Goal: Task Accomplishment & Management: Manage account settings

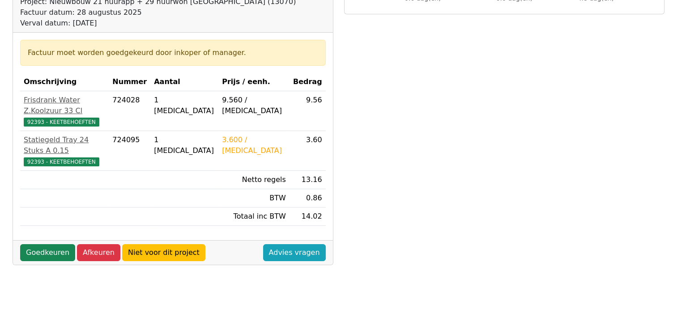
scroll to position [134, 0]
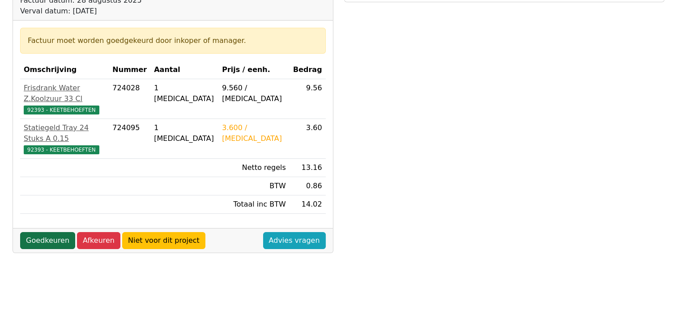
click at [44, 232] on link "Goedkeuren" at bounding box center [47, 240] width 55 height 17
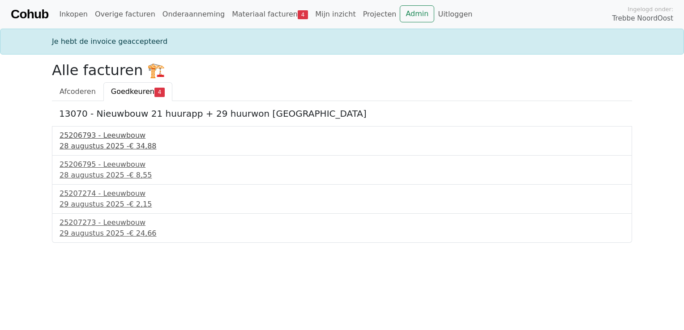
click at [99, 135] on div "25206793 - Leeuwbouw" at bounding box center [342, 135] width 565 height 11
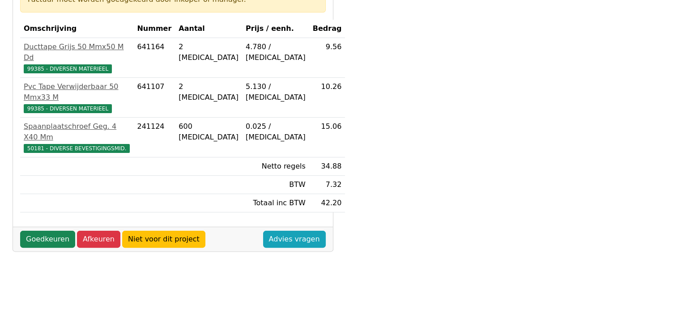
scroll to position [179, 0]
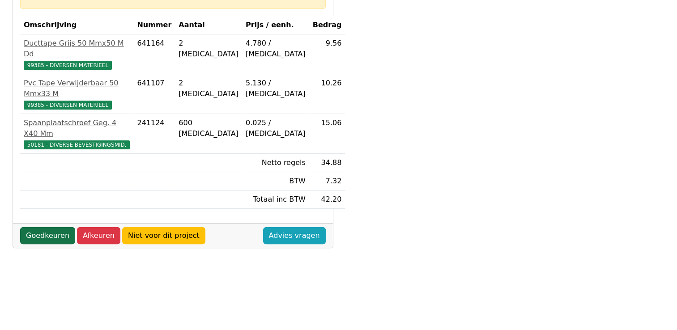
click at [47, 227] on link "Goedkeuren" at bounding box center [47, 235] width 55 height 17
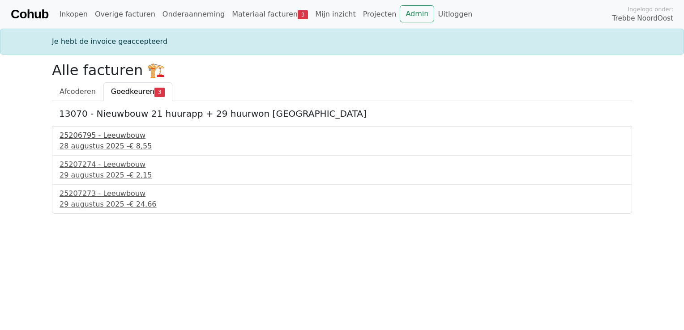
click at [81, 138] on div "25206795 - Leeuwbouw" at bounding box center [342, 135] width 565 height 11
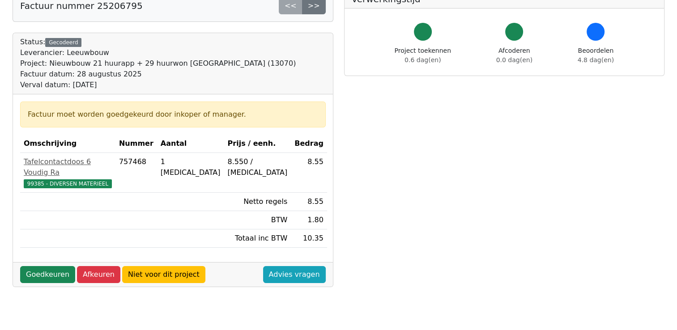
scroll to position [90, 0]
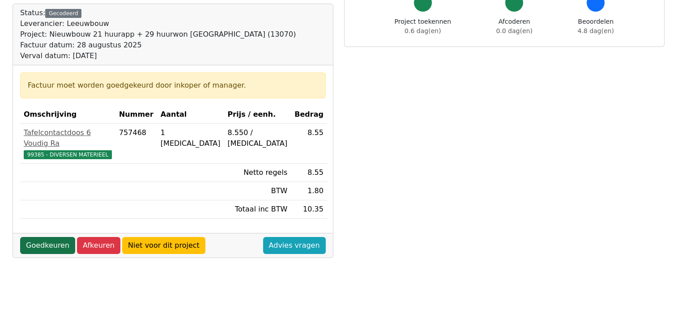
click at [48, 237] on link "Goedkeuren" at bounding box center [47, 245] width 55 height 17
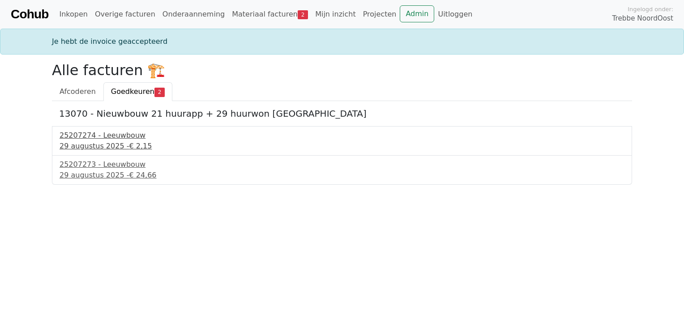
click at [79, 135] on div "25207274 - Leeuwbouw" at bounding box center [342, 135] width 565 height 11
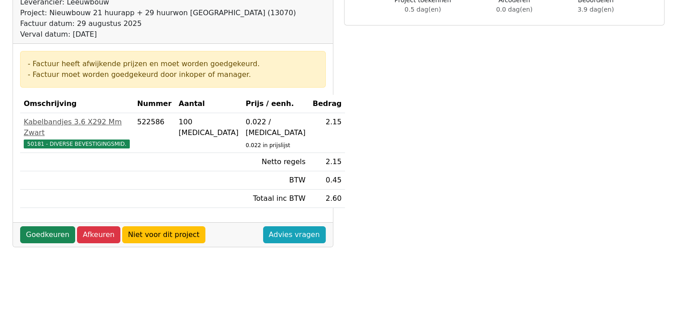
scroll to position [179, 0]
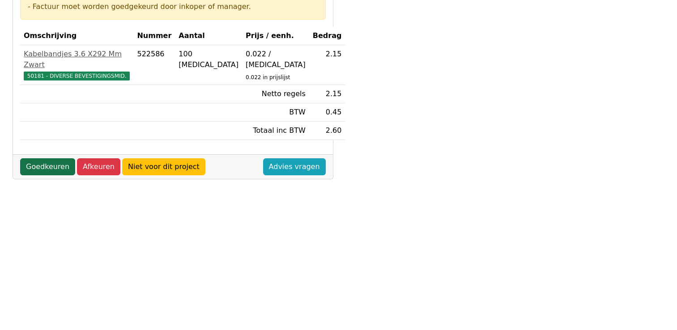
click at [49, 158] on link "Goedkeuren" at bounding box center [47, 166] width 55 height 17
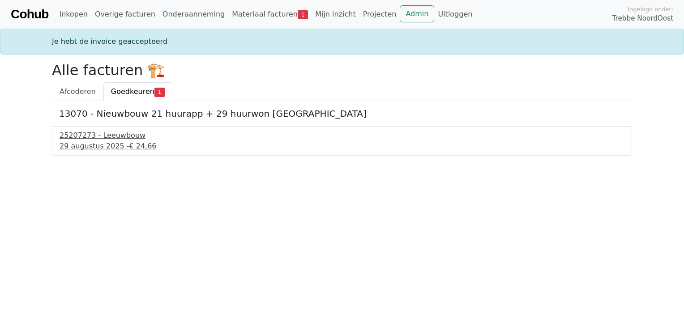
click at [81, 139] on div "25207273 - Leeuwbouw" at bounding box center [342, 135] width 565 height 11
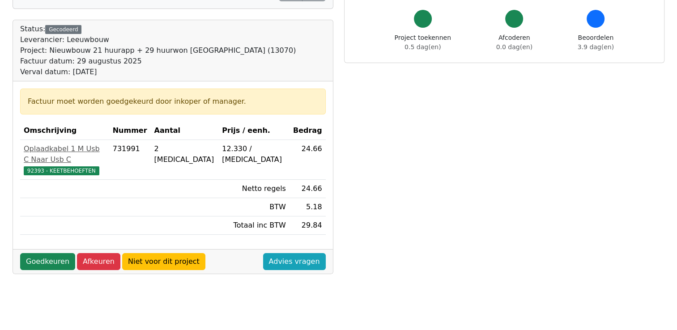
scroll to position [90, 0]
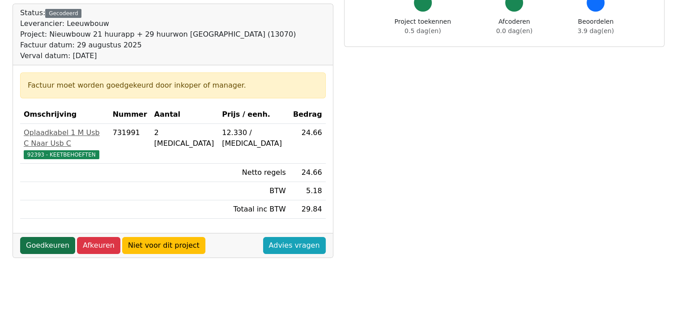
click at [48, 237] on link "Goedkeuren" at bounding box center [47, 245] width 55 height 17
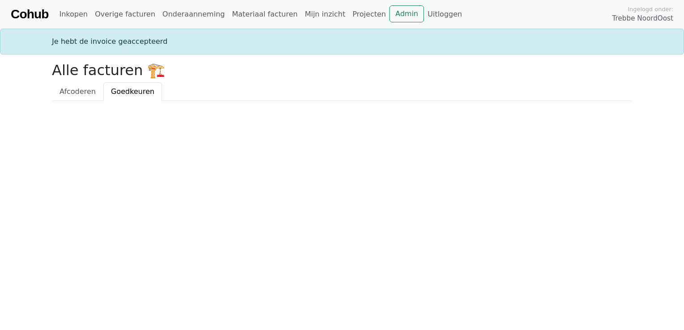
click at [214, 86] on ul "Afcoderen Goedkeuren" at bounding box center [342, 91] width 580 height 19
click at [323, 101] on html "Cohub Inkopen Overige facturen Onderaanneming Materiaal facturen Mijn inzicht P…" at bounding box center [342, 50] width 684 height 101
click at [247, 101] on html "Cohub Inkopen Overige facturen Onderaanneming Materiaal facturen Mijn inzicht P…" at bounding box center [342, 50] width 684 height 101
